Goal: Information Seeking & Learning: Compare options

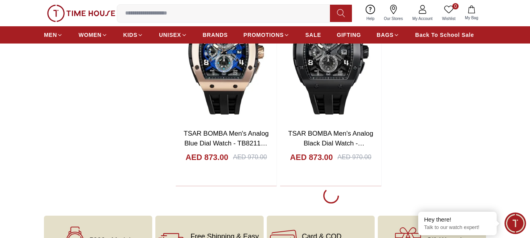
scroll to position [1372, 0]
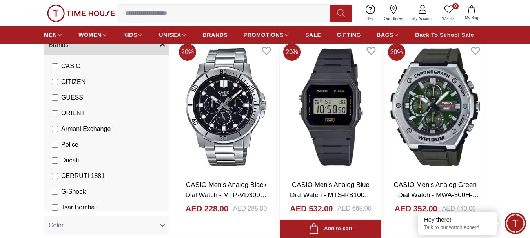
scroll to position [78, 0]
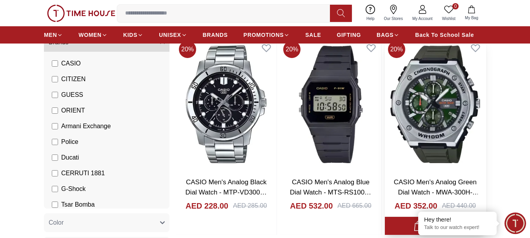
click at [434, 137] on img at bounding box center [435, 104] width 101 height 133
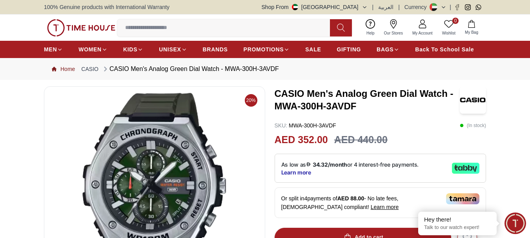
click at [69, 68] on link "Home" at bounding box center [63, 69] width 23 height 8
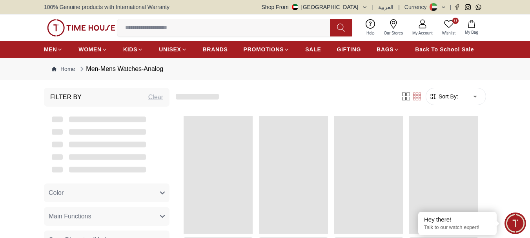
scroll to position [78, 0]
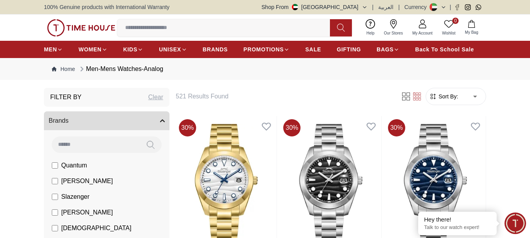
scroll to position [893, 0]
